Goal: Task Accomplishment & Management: Manage account settings

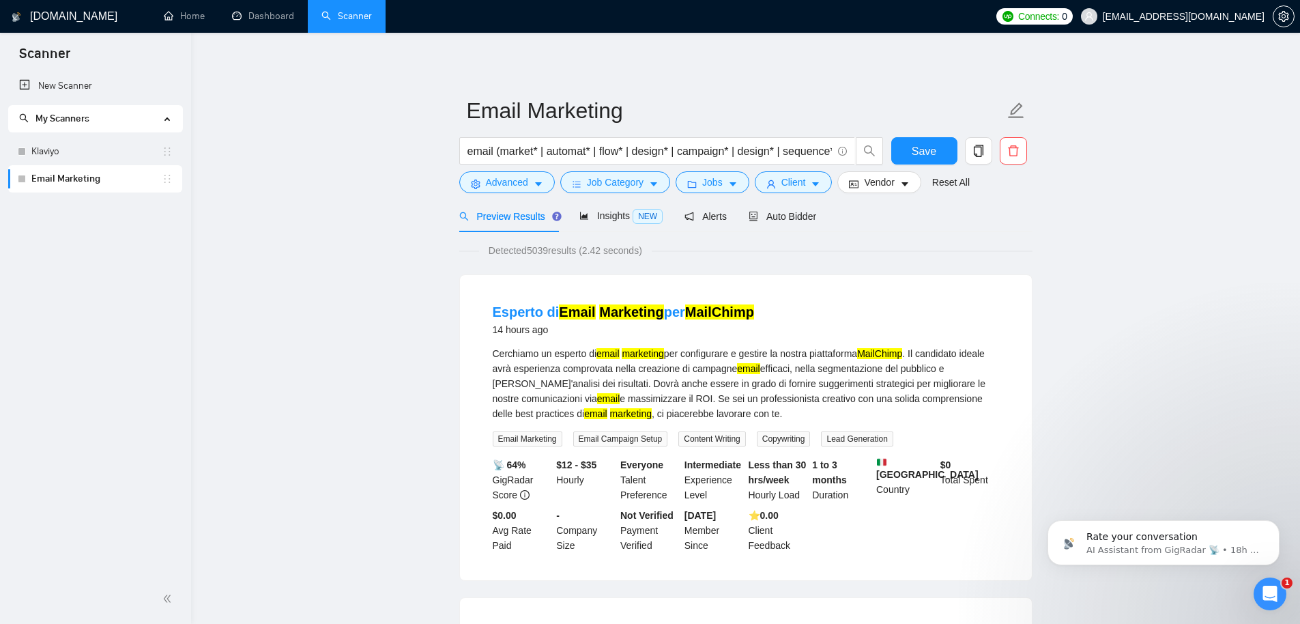
scroll to position [2, 0]
click at [270, 11] on link "Dashboard" at bounding box center [263, 16] width 62 height 12
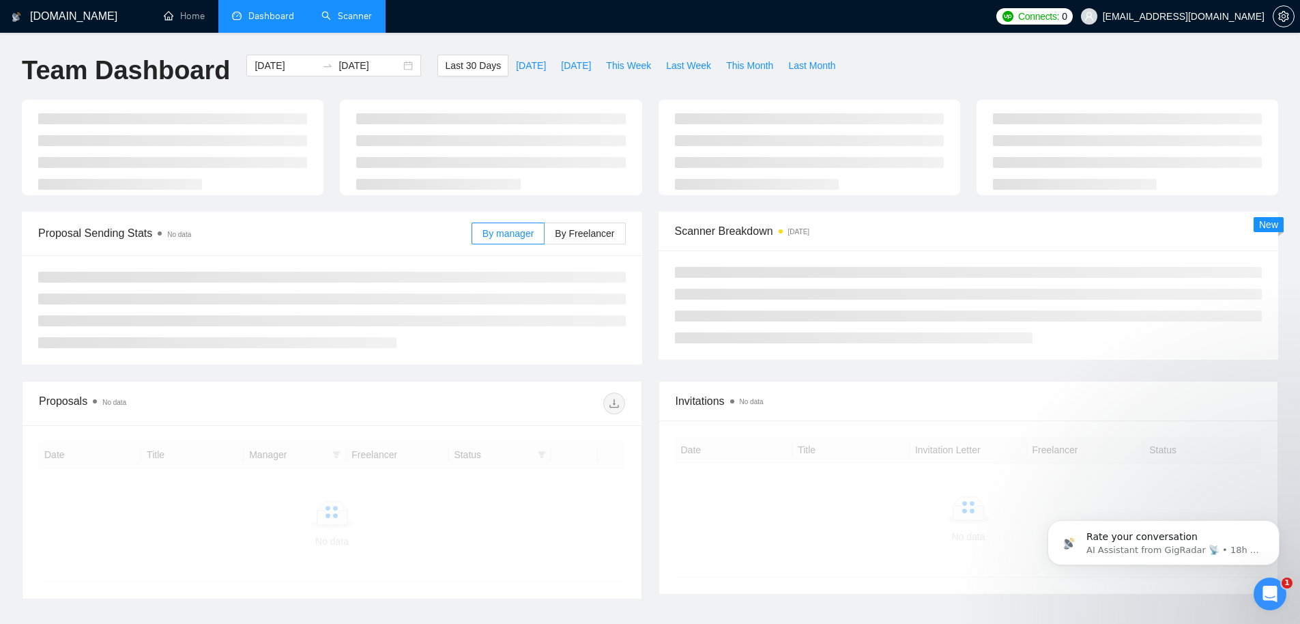
click at [346, 22] on link "Scanner" at bounding box center [347, 16] width 51 height 12
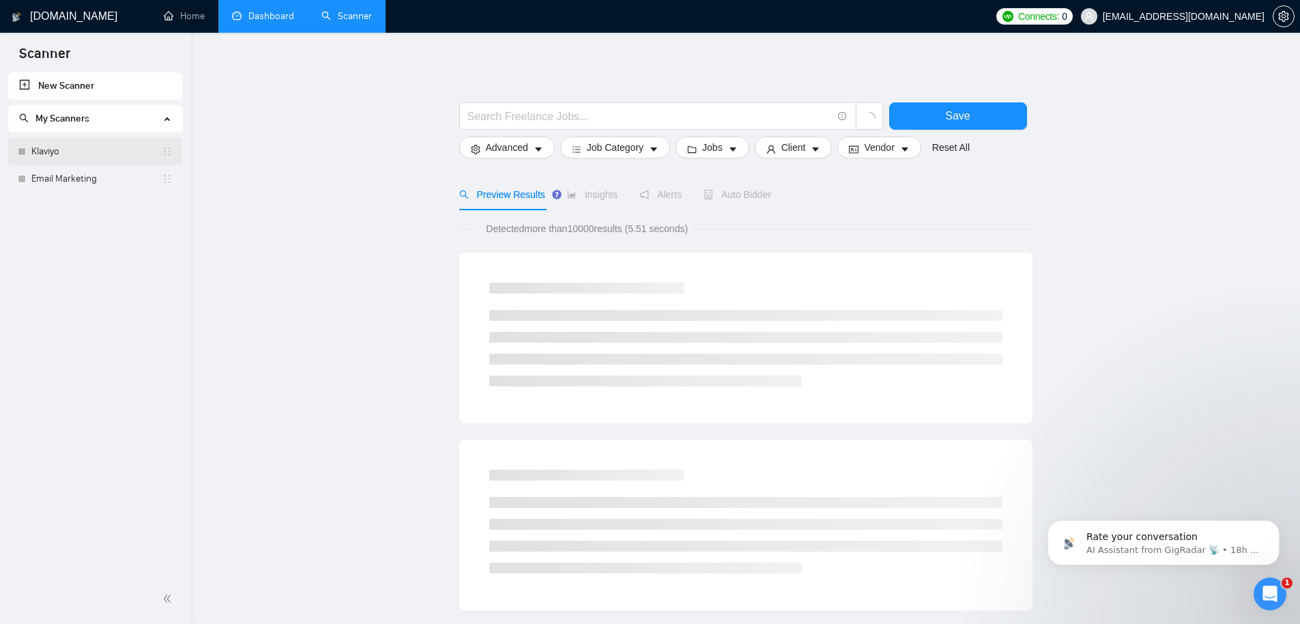
click at [102, 160] on link "Klaviyo" at bounding box center [96, 151] width 130 height 27
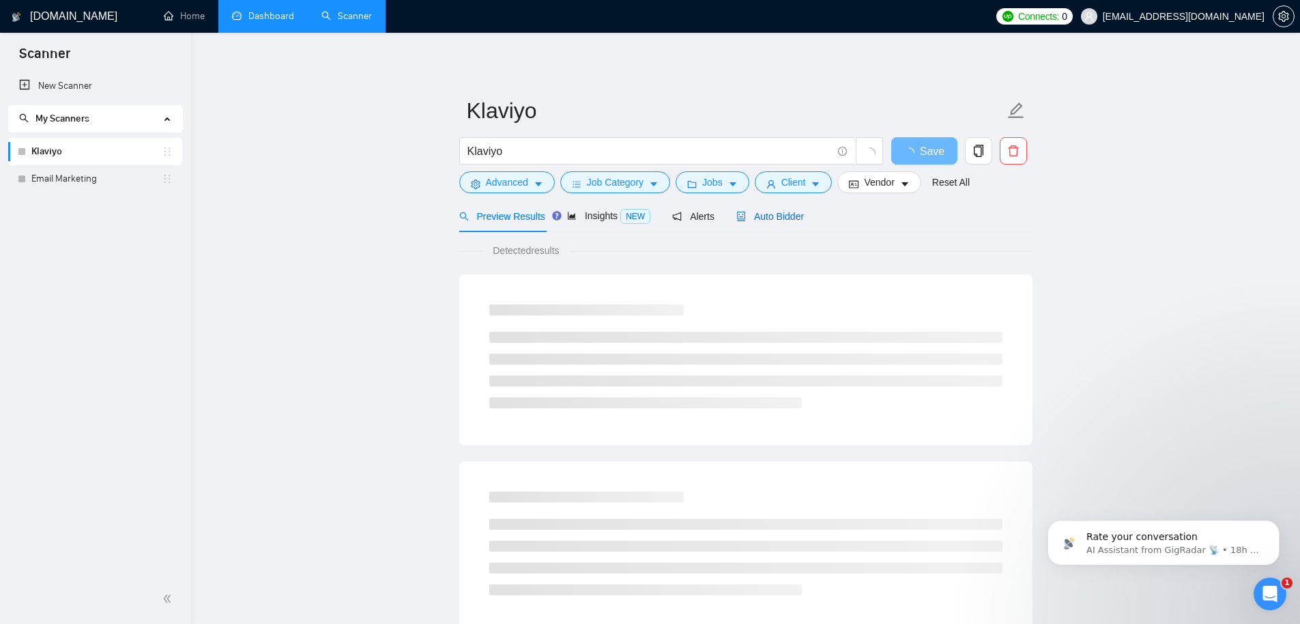
click at [773, 214] on span "Auto Bidder" at bounding box center [771, 216] width 68 height 11
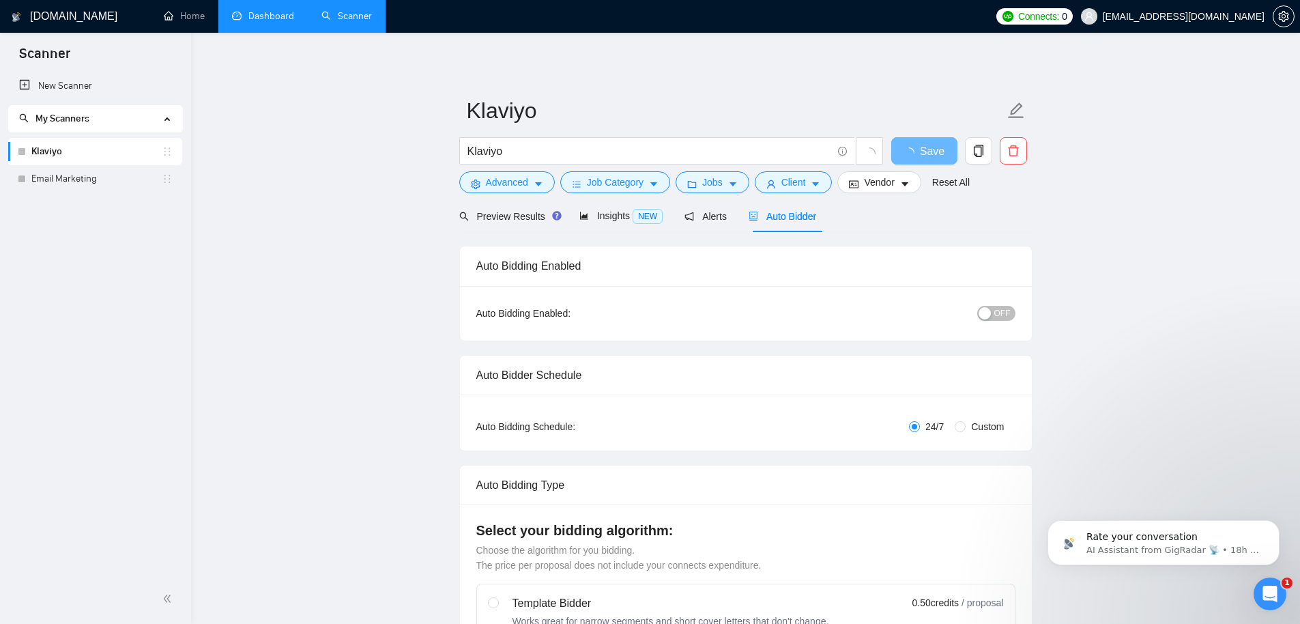
click at [989, 306] on button "OFF" at bounding box center [997, 313] width 38 height 15
click at [920, 150] on span "Save" at bounding box center [932, 151] width 25 height 17
click at [918, 155] on span "Save" at bounding box center [924, 151] width 25 height 17
click at [63, 184] on link "Email Marketing" at bounding box center [96, 178] width 130 height 27
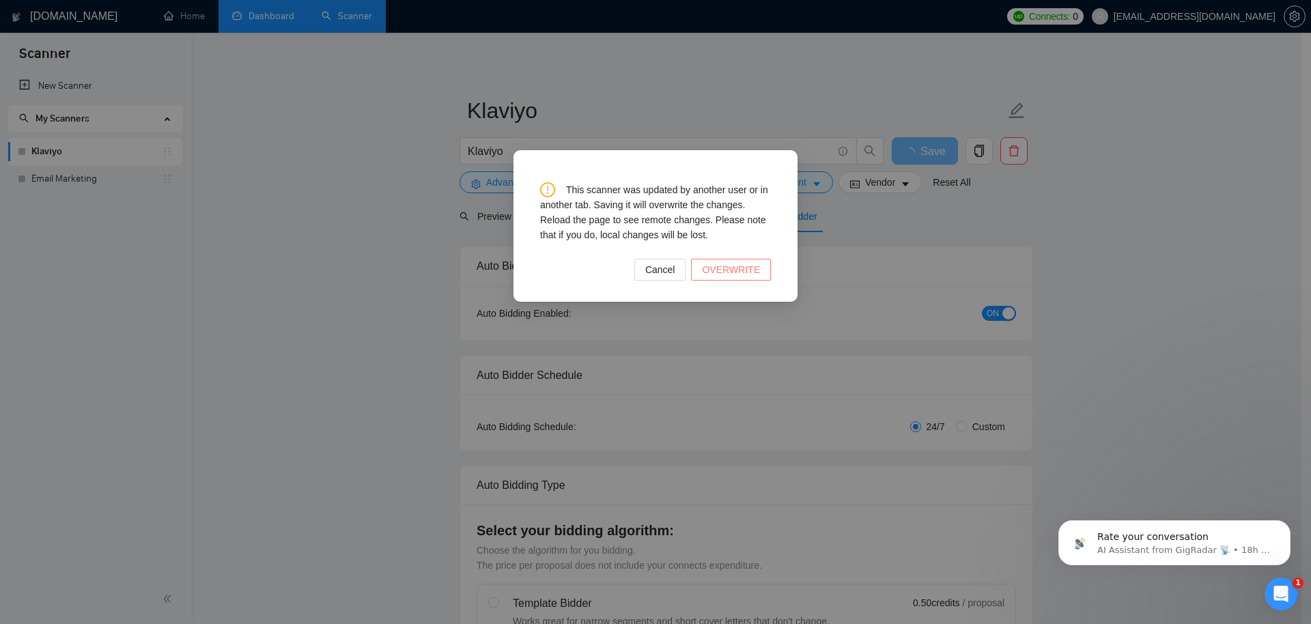
click at [730, 263] on span "OVERWRITE" at bounding box center [731, 269] width 58 height 15
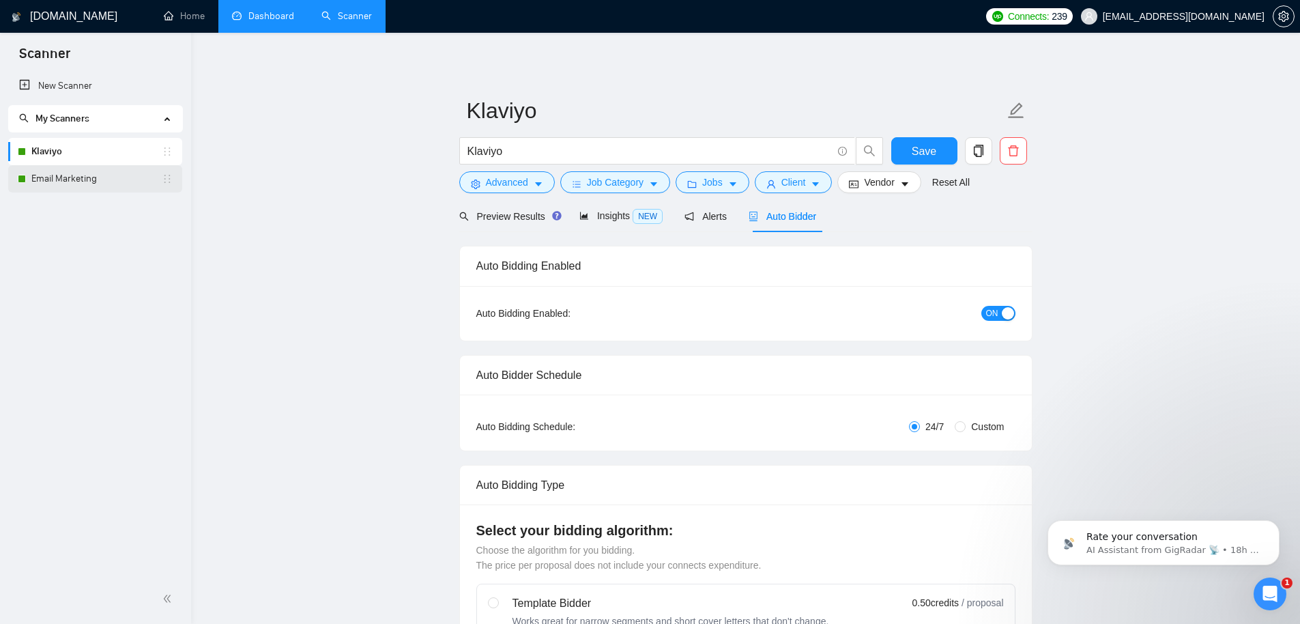
click at [80, 182] on link "Email Marketing" at bounding box center [96, 178] width 130 height 27
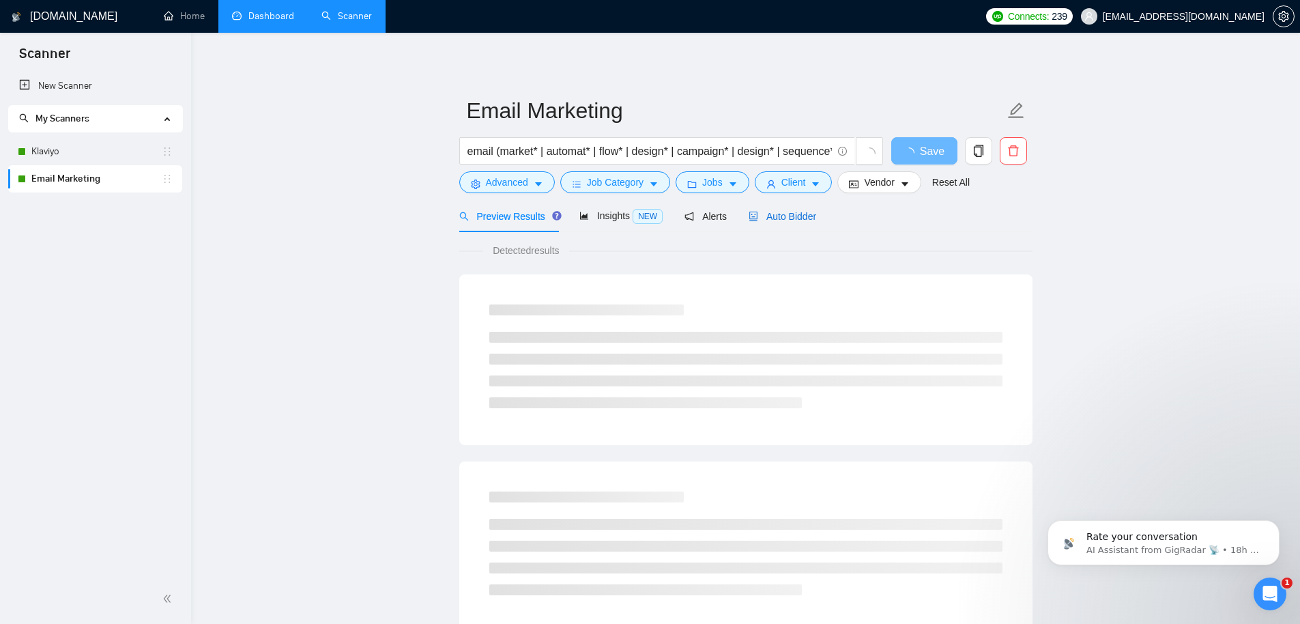
click at [786, 219] on span "Auto Bidder" at bounding box center [783, 216] width 68 height 11
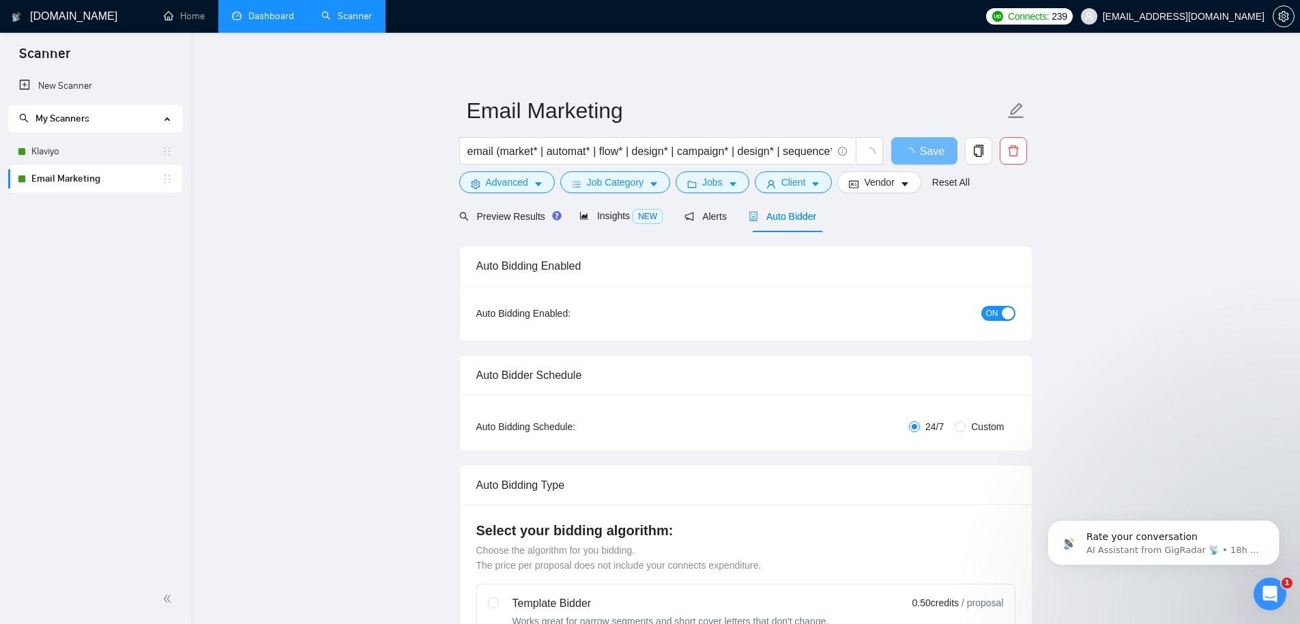
click at [247, 22] on link "Dashboard" at bounding box center [263, 16] width 62 height 12
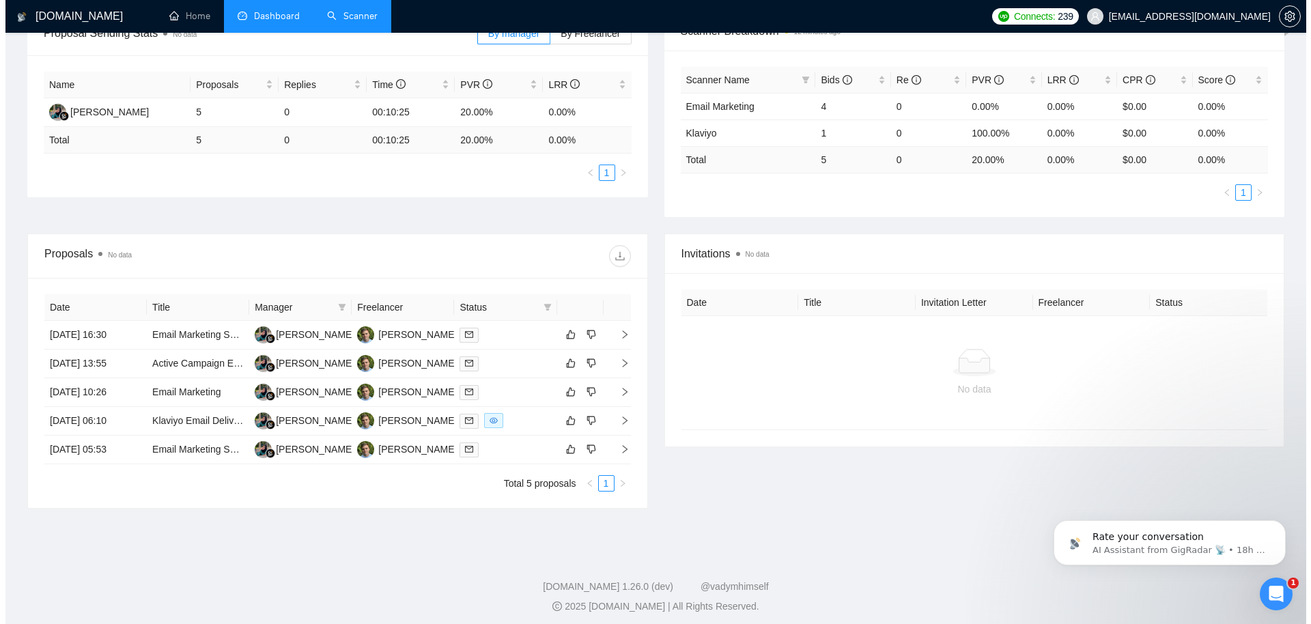
scroll to position [235, 0]
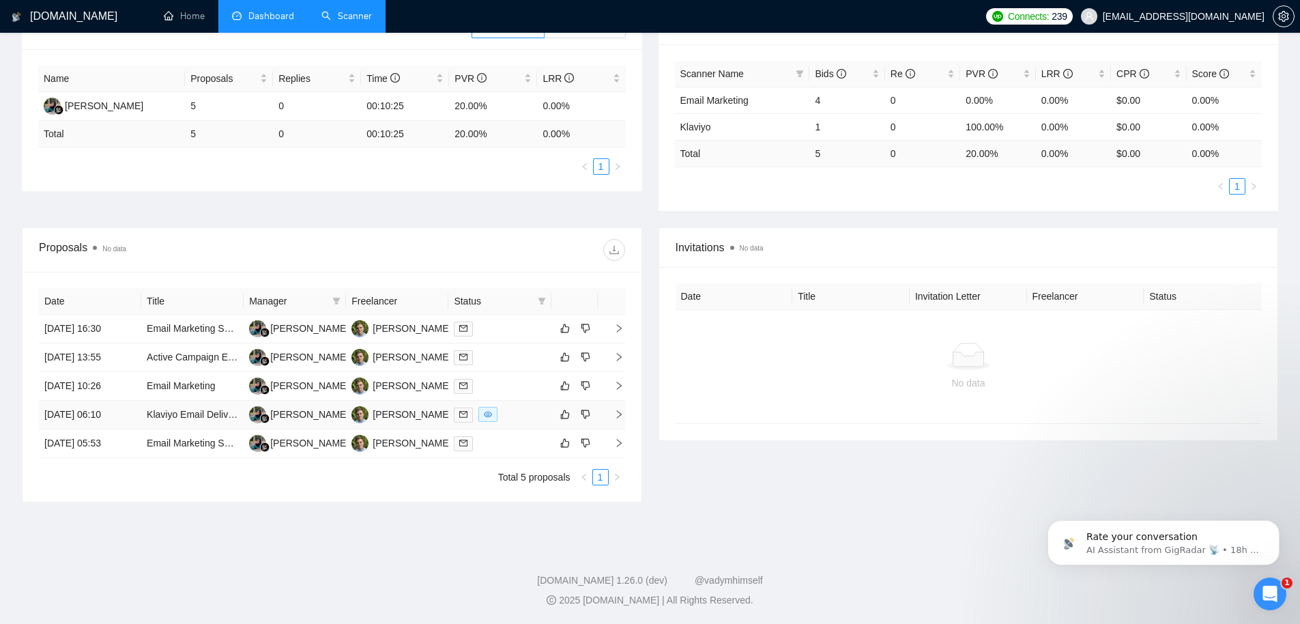
click at [83, 415] on td "[DATE] 06:10" at bounding box center [90, 415] width 102 height 29
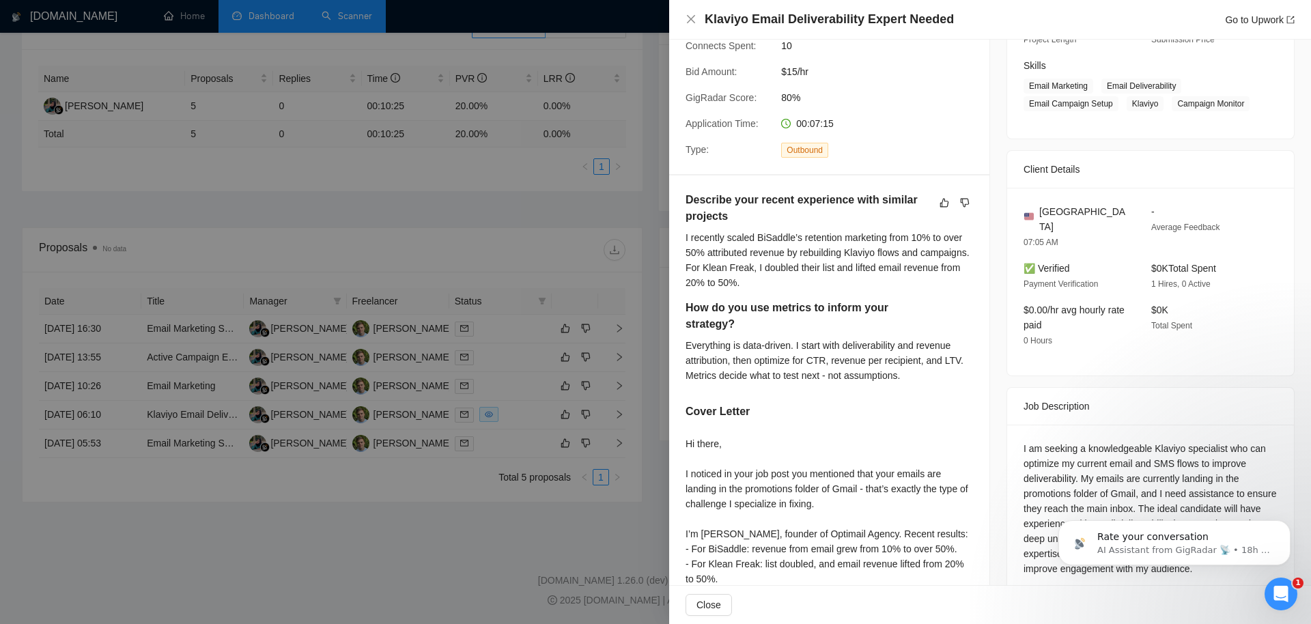
scroll to position [208, 0]
click at [551, 352] on div at bounding box center [655, 312] width 1311 height 624
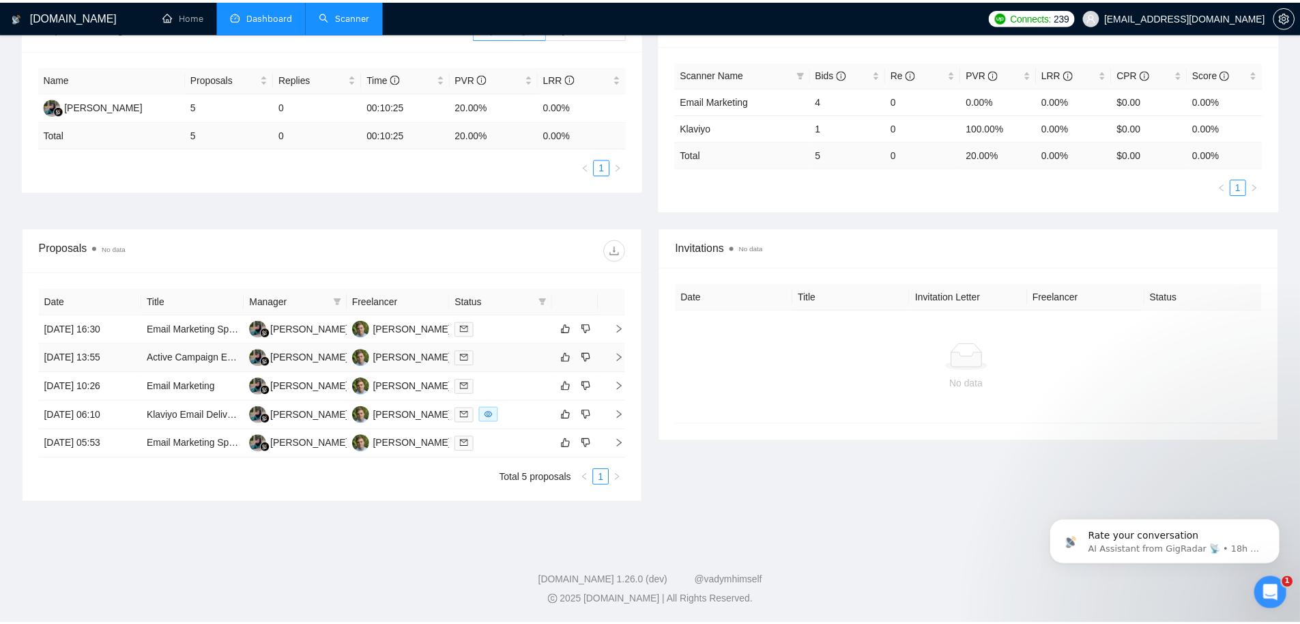
scroll to position [0, 0]
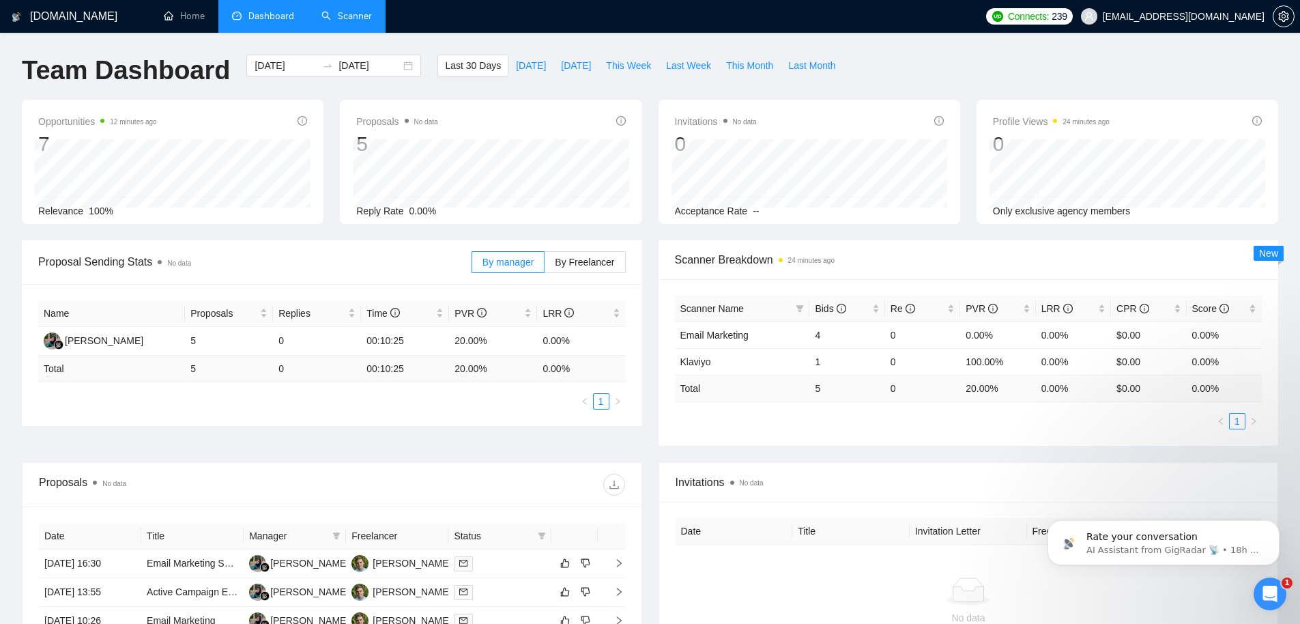
click at [354, 10] on link "Scanner" at bounding box center [347, 16] width 51 height 12
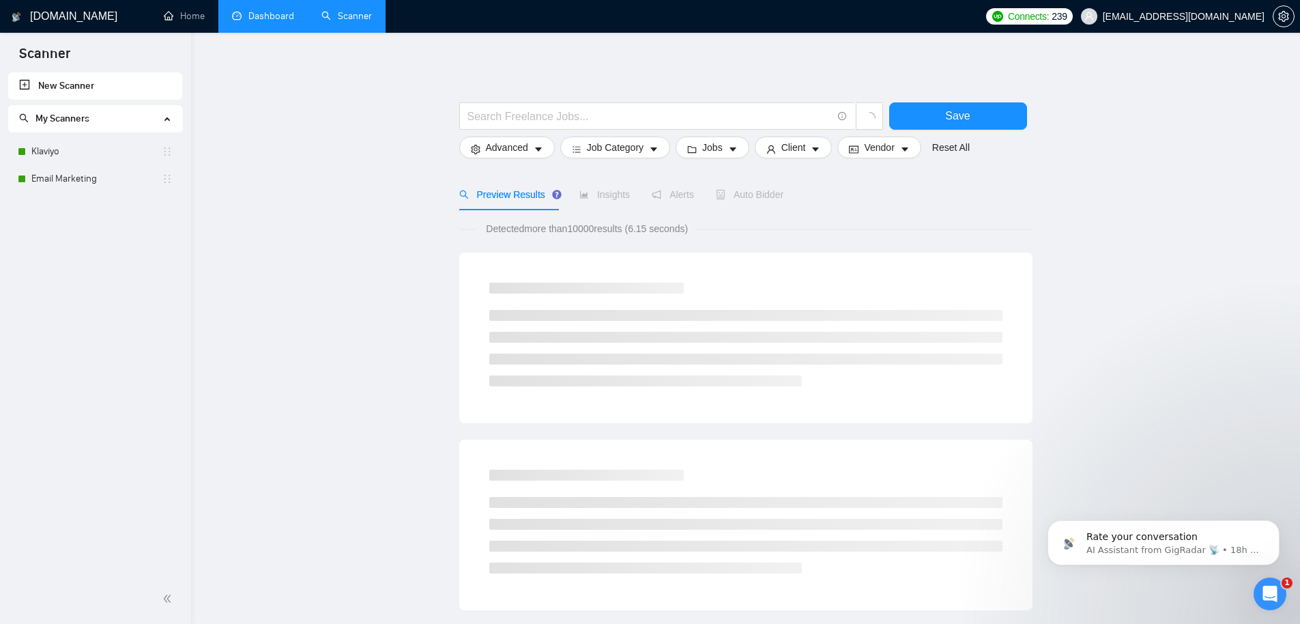
click at [277, 17] on link "Dashboard" at bounding box center [263, 16] width 62 height 12
